Goal: Transaction & Acquisition: Subscribe to service/newsletter

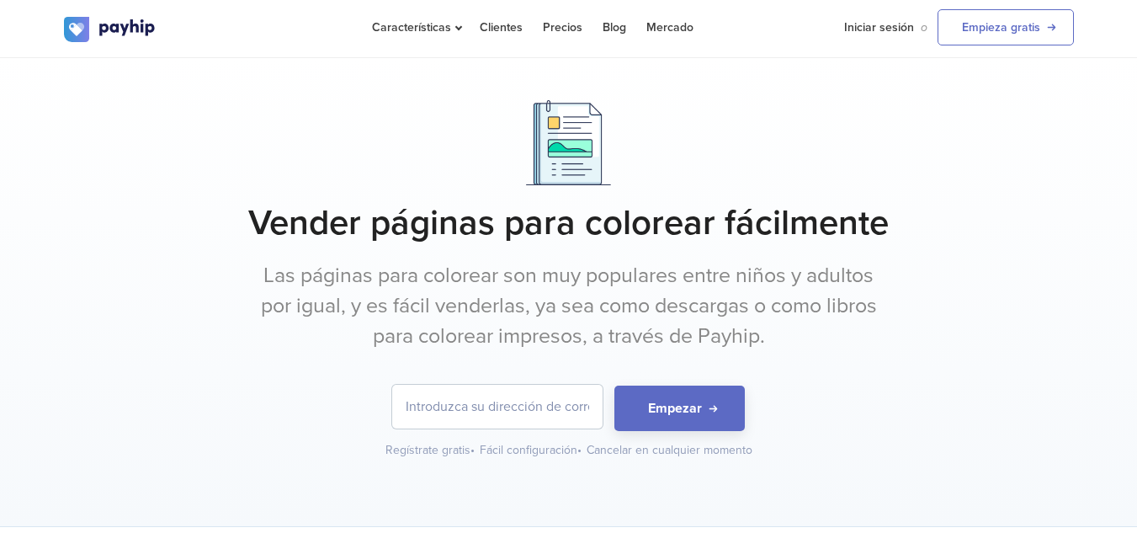
click at [573, 399] on input "email" at bounding box center [497, 407] width 210 height 44
click at [914, 205] on h1 "Vender páginas para colorear fácilmente" at bounding box center [569, 223] width 1010 height 42
click at [580, 418] on input "email" at bounding box center [497, 407] width 210 height 44
type input "[EMAIL_ADDRESS][DOMAIN_NAME]"
click at [535, 405] on input "[EMAIL_ADDRESS][DOMAIN_NAME]" at bounding box center [497, 407] width 210 height 44
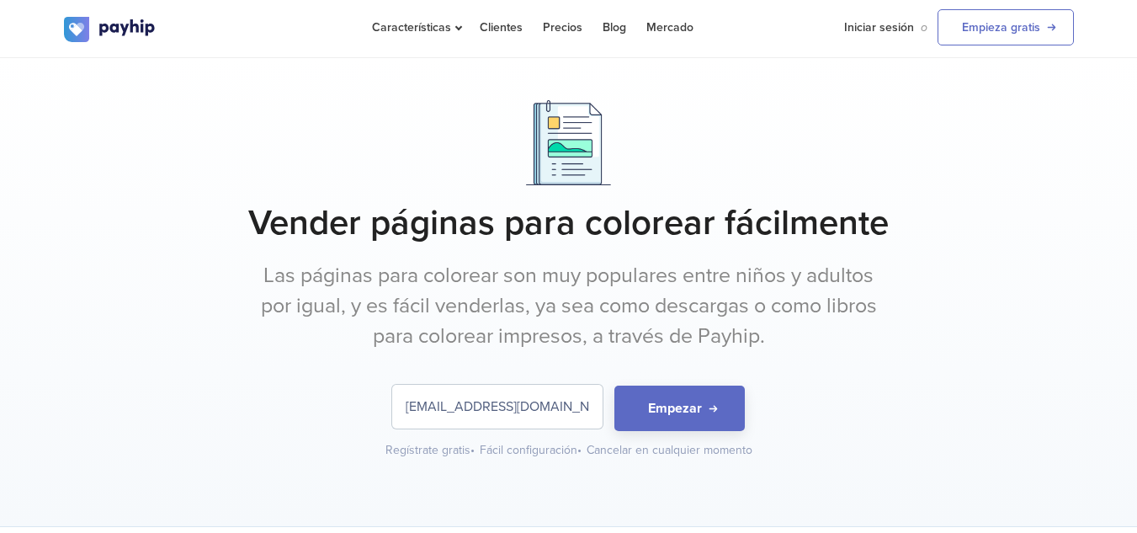
click at [537, 406] on input "[EMAIL_ADDRESS][DOMAIN_NAME]" at bounding box center [497, 407] width 210 height 44
type input "[EMAIL_ADDRESS][DOMAIN_NAME]"
click at [648, 412] on button "Empezar" at bounding box center [679, 408] width 130 height 46
